Goal: Complete application form

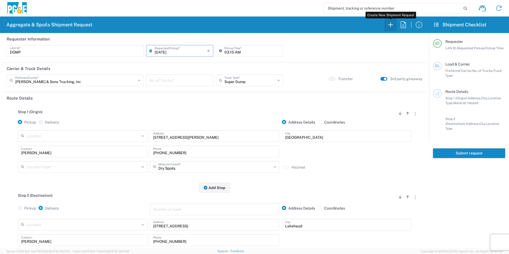
click at [389, 25] on icon "button" at bounding box center [390, 25] width 9 height 9
type input "[DATE]"
type input "08:00 AM"
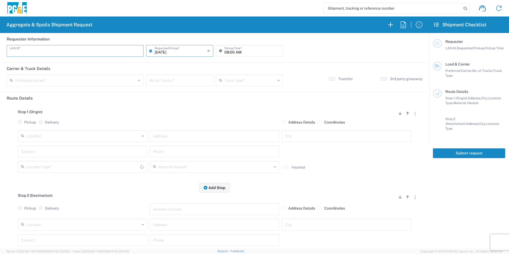
click at [108, 49] on input "text" at bounding box center [75, 50] width 130 height 9
type input "[MEDICAL_DATA]"
drag, startPoint x: 28, startPoint y: 50, endPoint x: -1, endPoint y: 50, distance: 29.0
click at [0, 50] on html "Aggregate & Spoils Shipment Request Requester Information [MEDICAL_DATA] LAN ID…" at bounding box center [254, 127] width 509 height 254
